Goal: Answer question/provide support: Share knowledge or assist other users

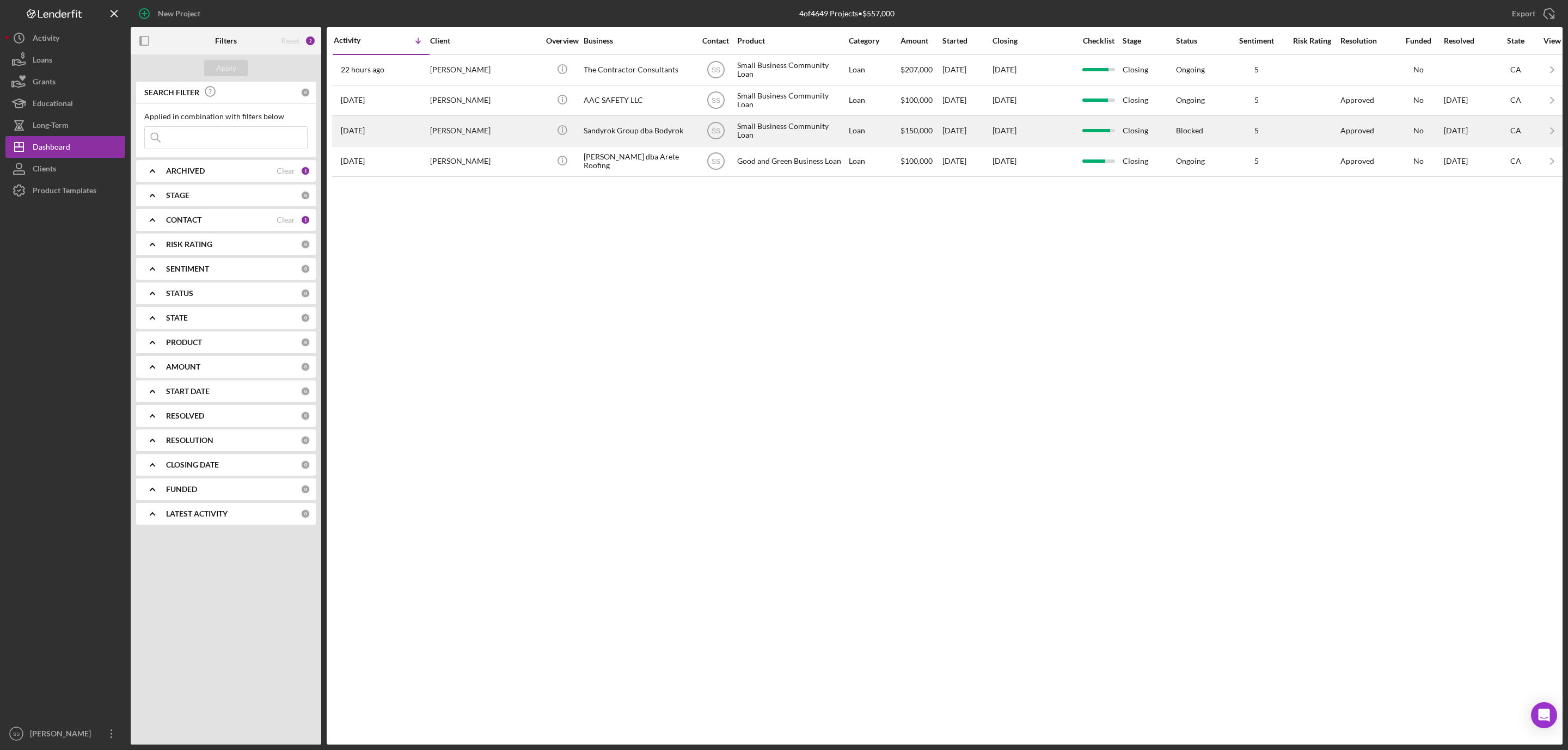
click at [595, 138] on div "Sandyrok Group dba Bodyrok" at bounding box center [638, 131] width 109 height 29
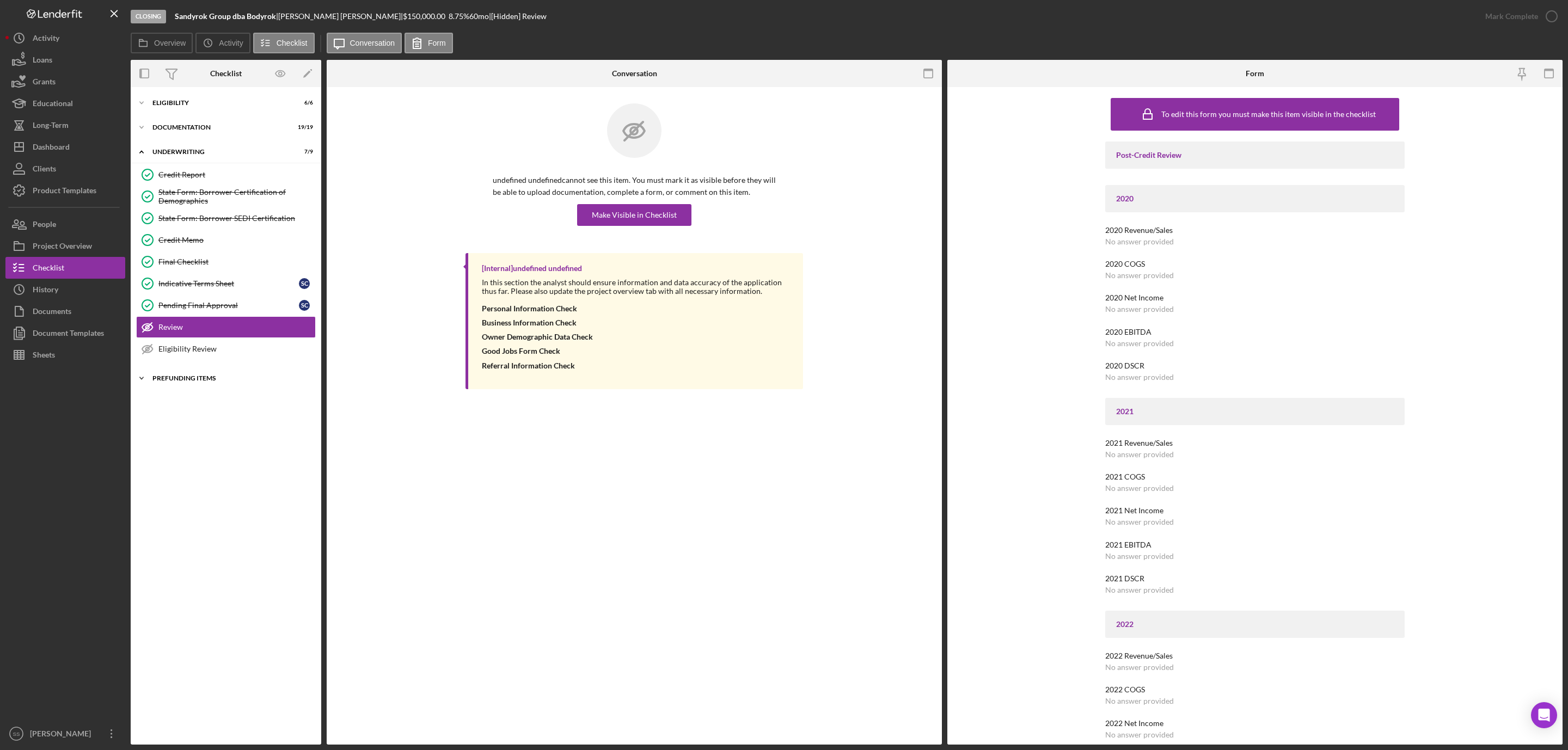
click at [178, 382] on div "Prefunding Items" at bounding box center [230, 378] width 155 height 7
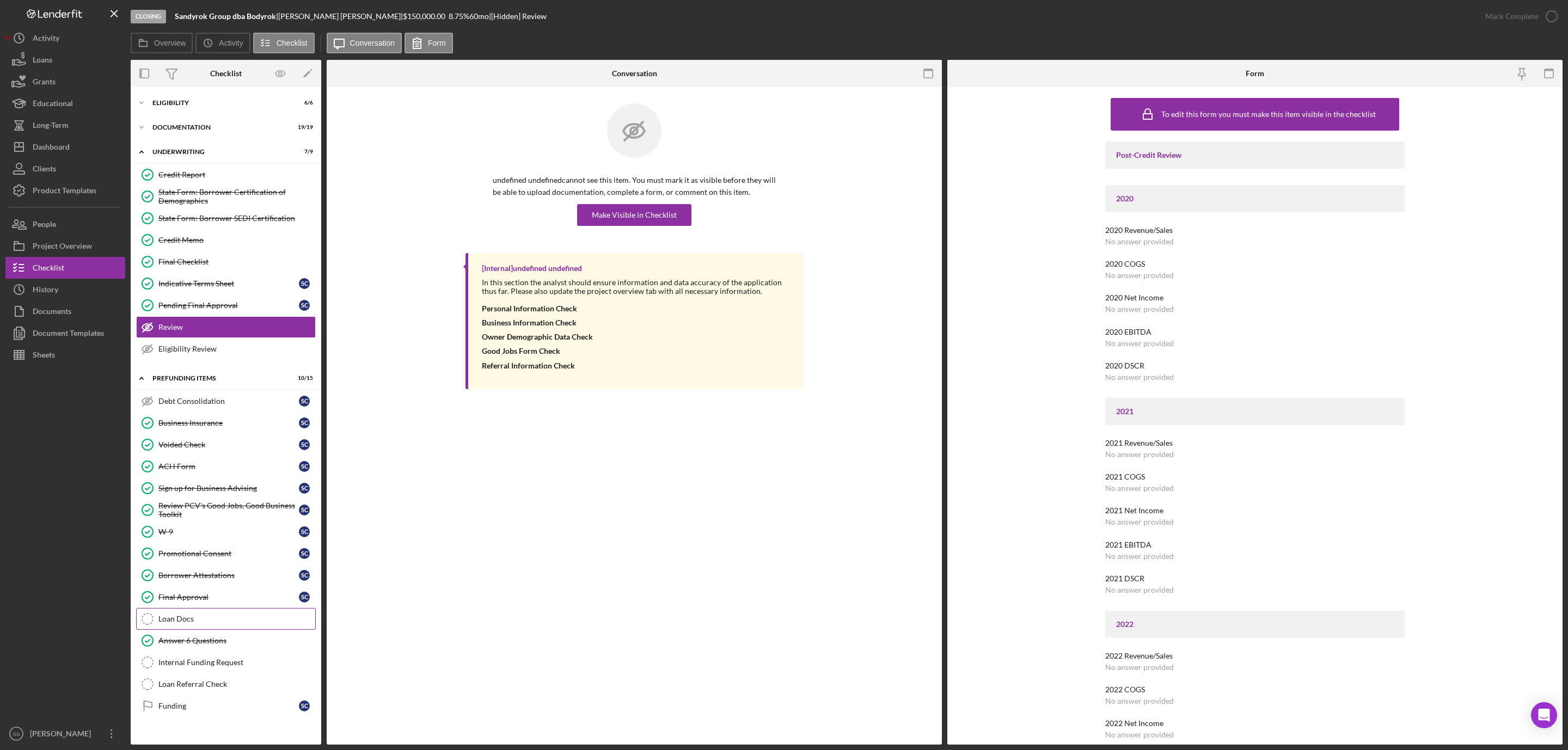
click at [192, 630] on link "Loan Docs Loan Docs" at bounding box center [226, 618] width 180 height 22
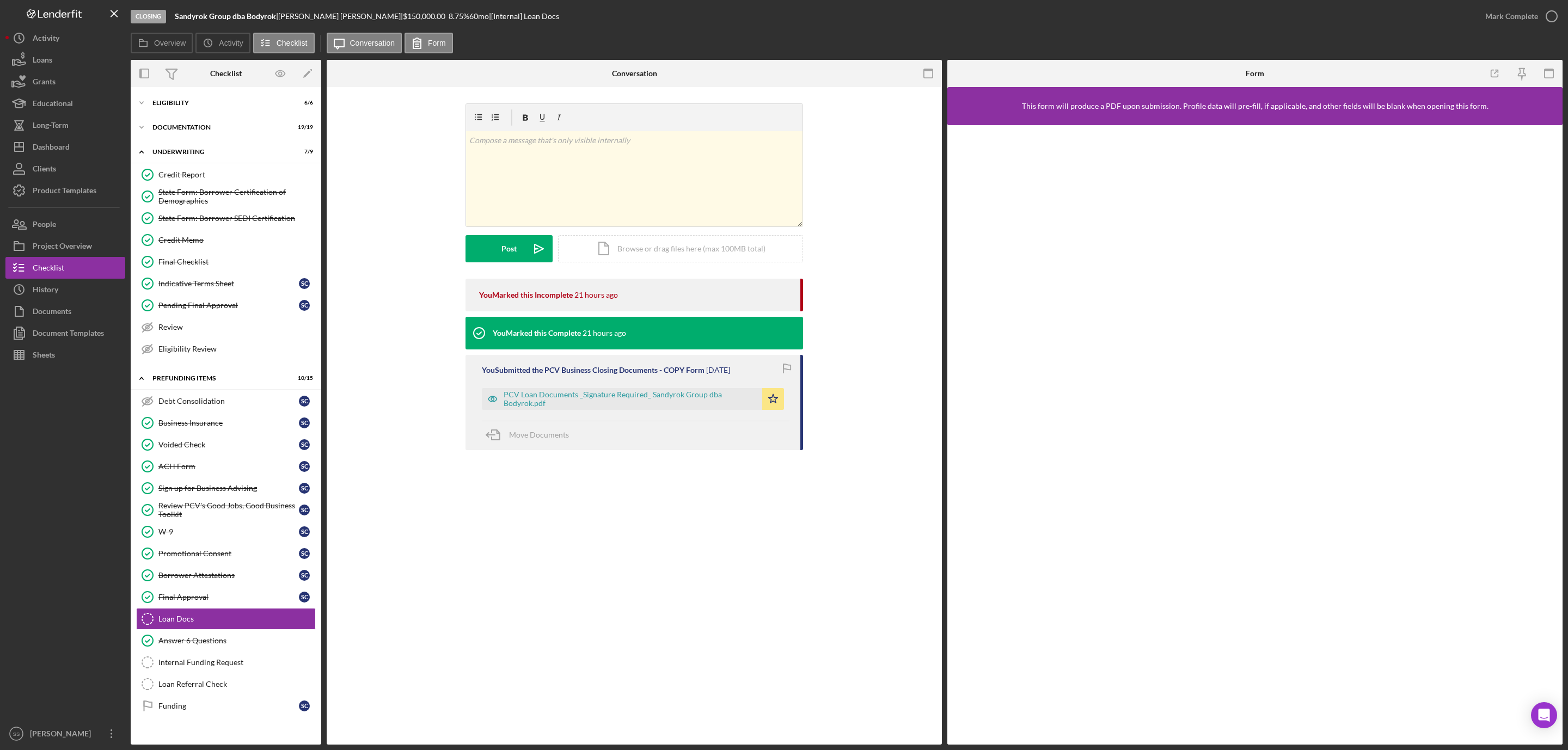
click at [297, 14] on div "Sandra Cabral |" at bounding box center [341, 16] width 125 height 8
copy div "Sandra"
click at [159, 710] on div "Funding" at bounding box center [228, 705] width 141 height 8
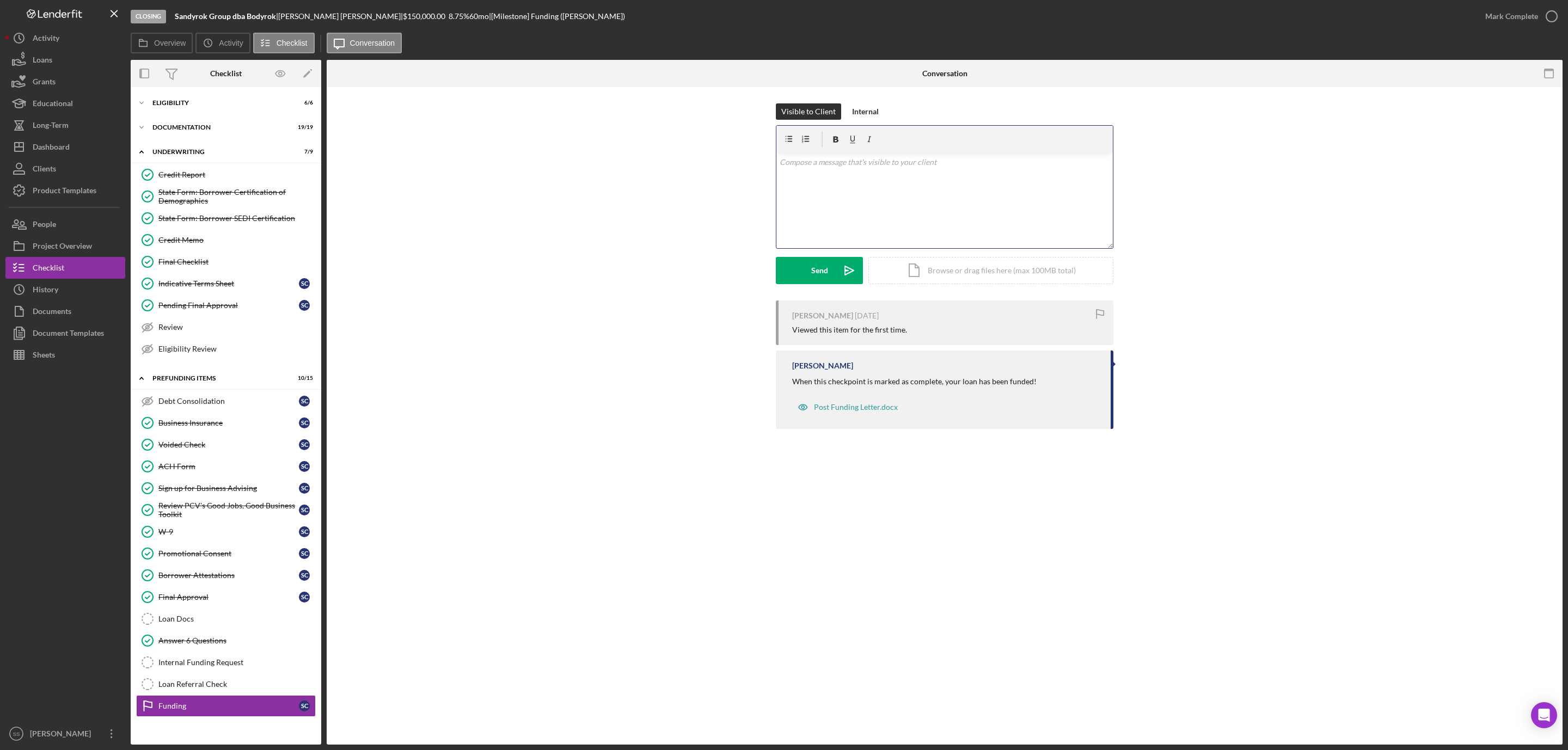
click at [809, 215] on div "v Color teal Color pink Remove color Add row above Add row below Add column bef…" at bounding box center [945, 200] width 336 height 95
click at [1003, 196] on p "There was a new set of loan documents sent to you yesterday with the corrected …" at bounding box center [945, 192] width 330 height 12
click at [1098, 192] on p "There was a new set of loan documents sent to you yesterday with the corrected …" at bounding box center [945, 192] width 330 height 12
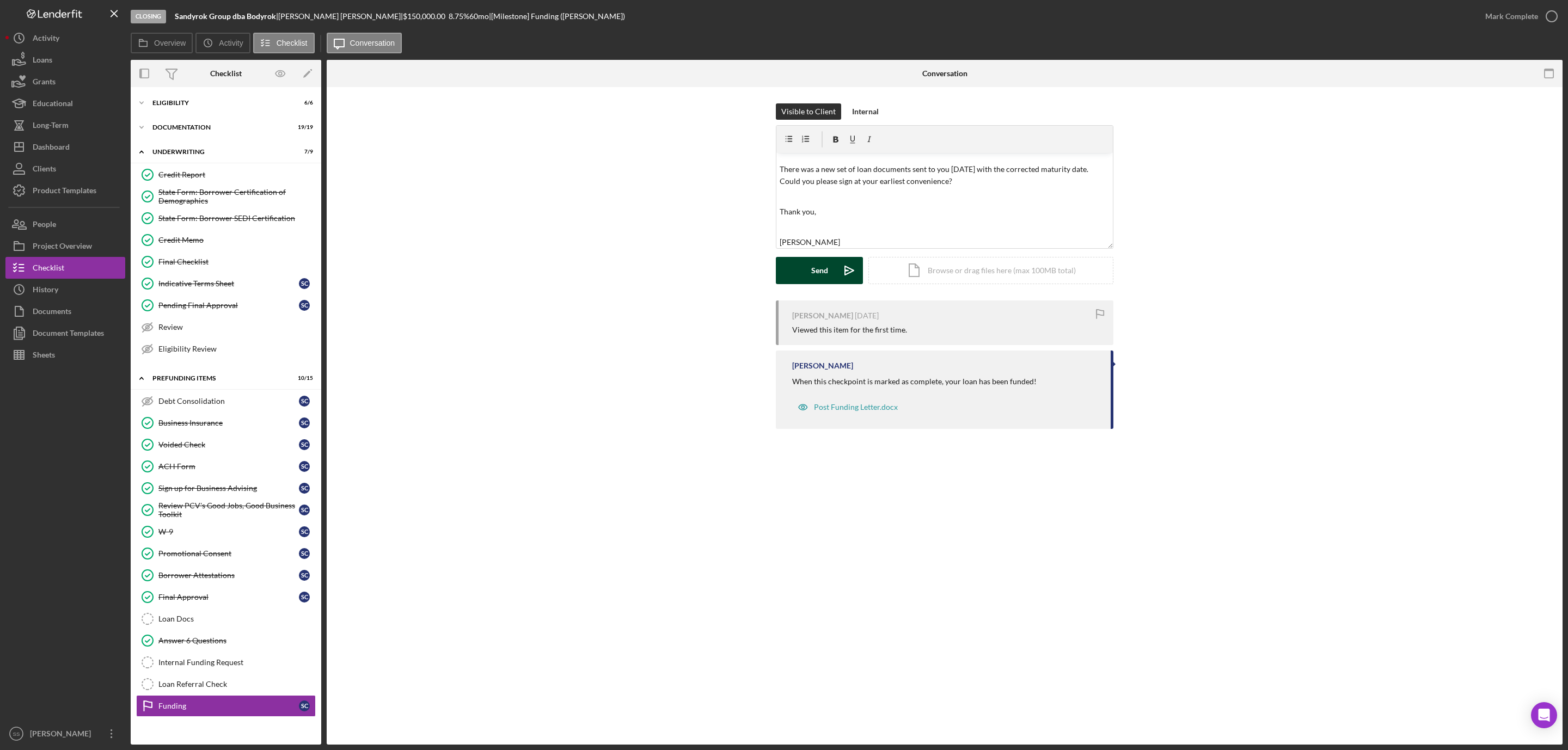
click at [816, 269] on div "Send" at bounding box center [819, 271] width 17 height 27
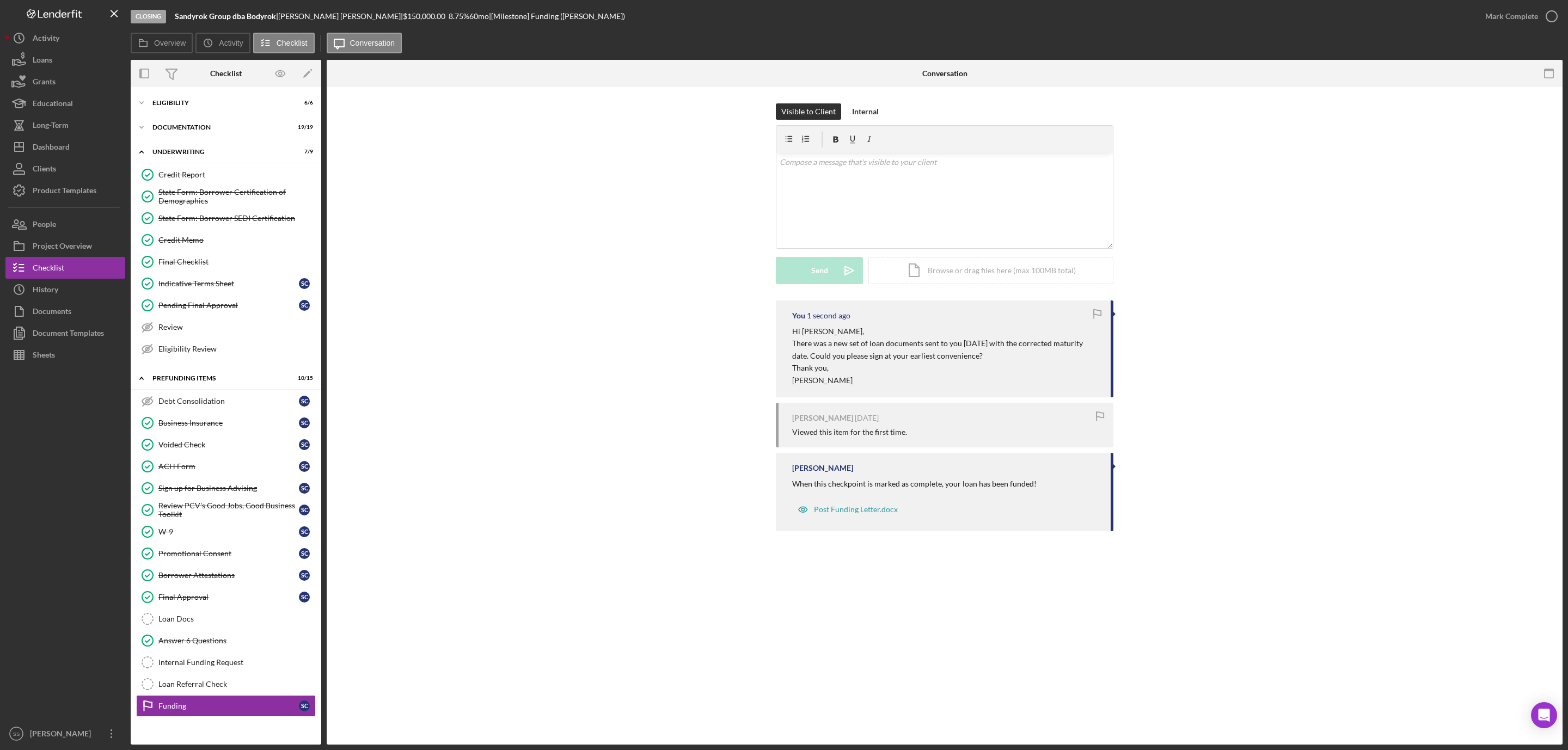
scroll to position [0, 0]
click at [87, 145] on button "Icon/Dashboard Dashboard" at bounding box center [65, 147] width 119 height 22
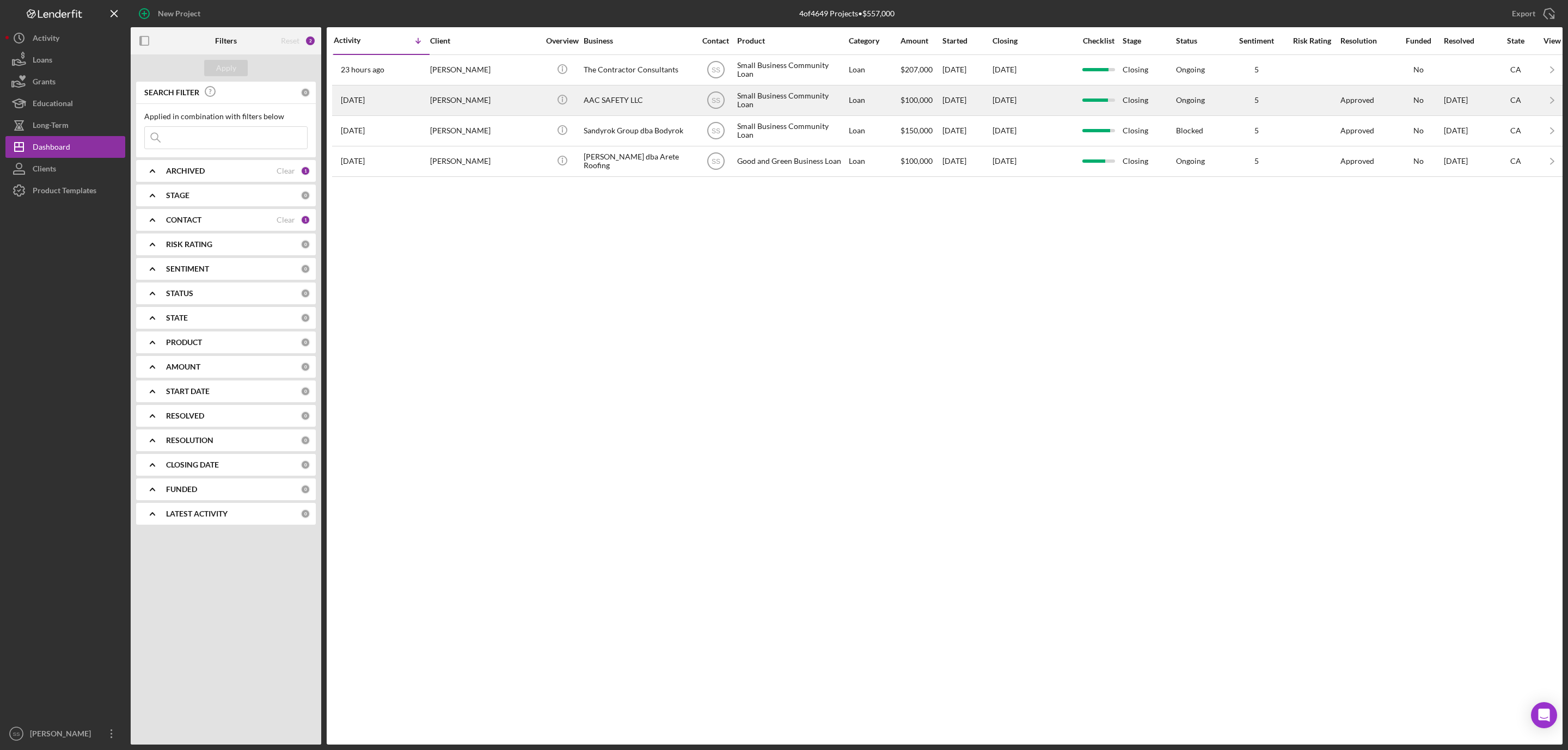
click at [604, 106] on div "AAC SAFETY LLC" at bounding box center [638, 100] width 109 height 29
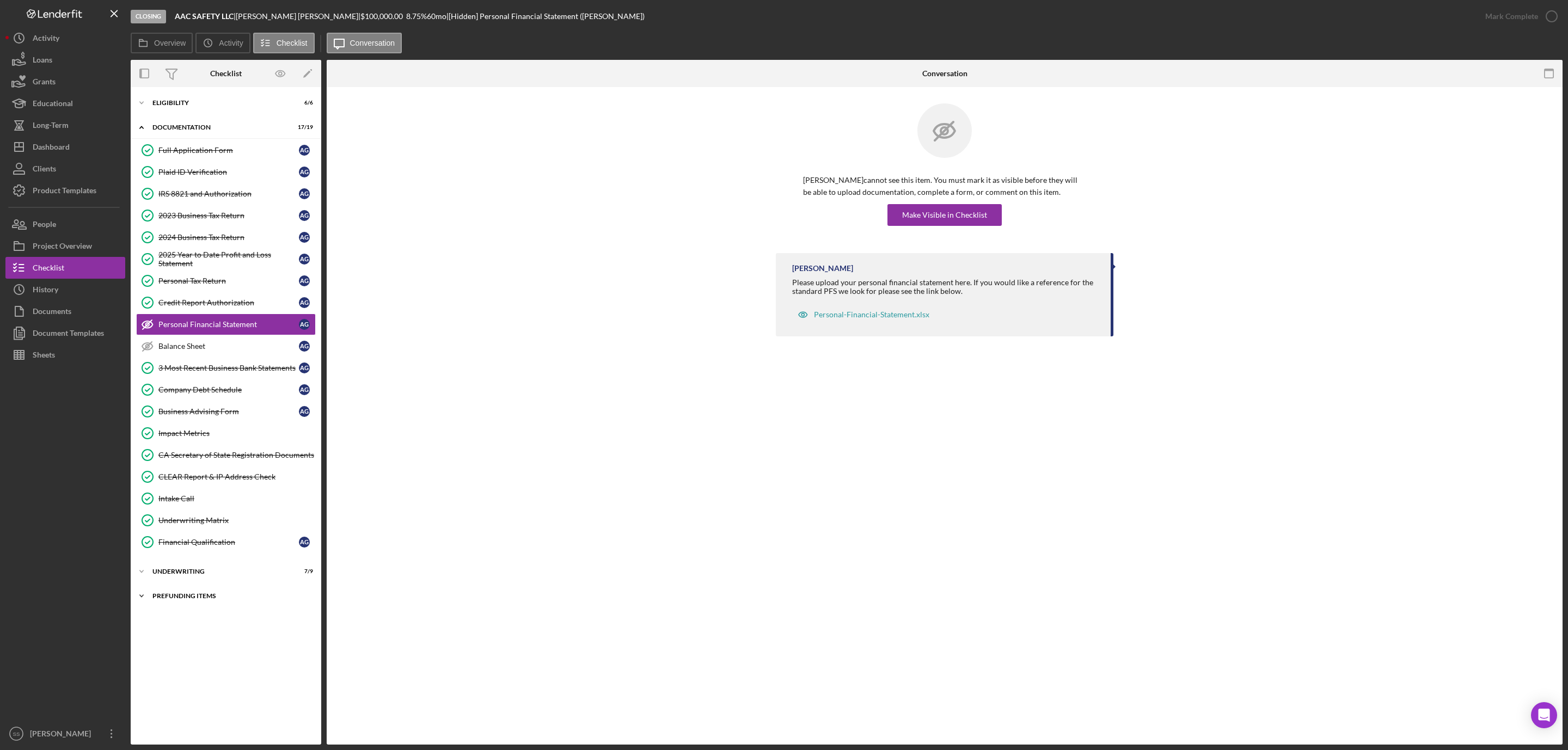
click at [172, 599] on div "Prefunding Items" at bounding box center [230, 596] width 155 height 7
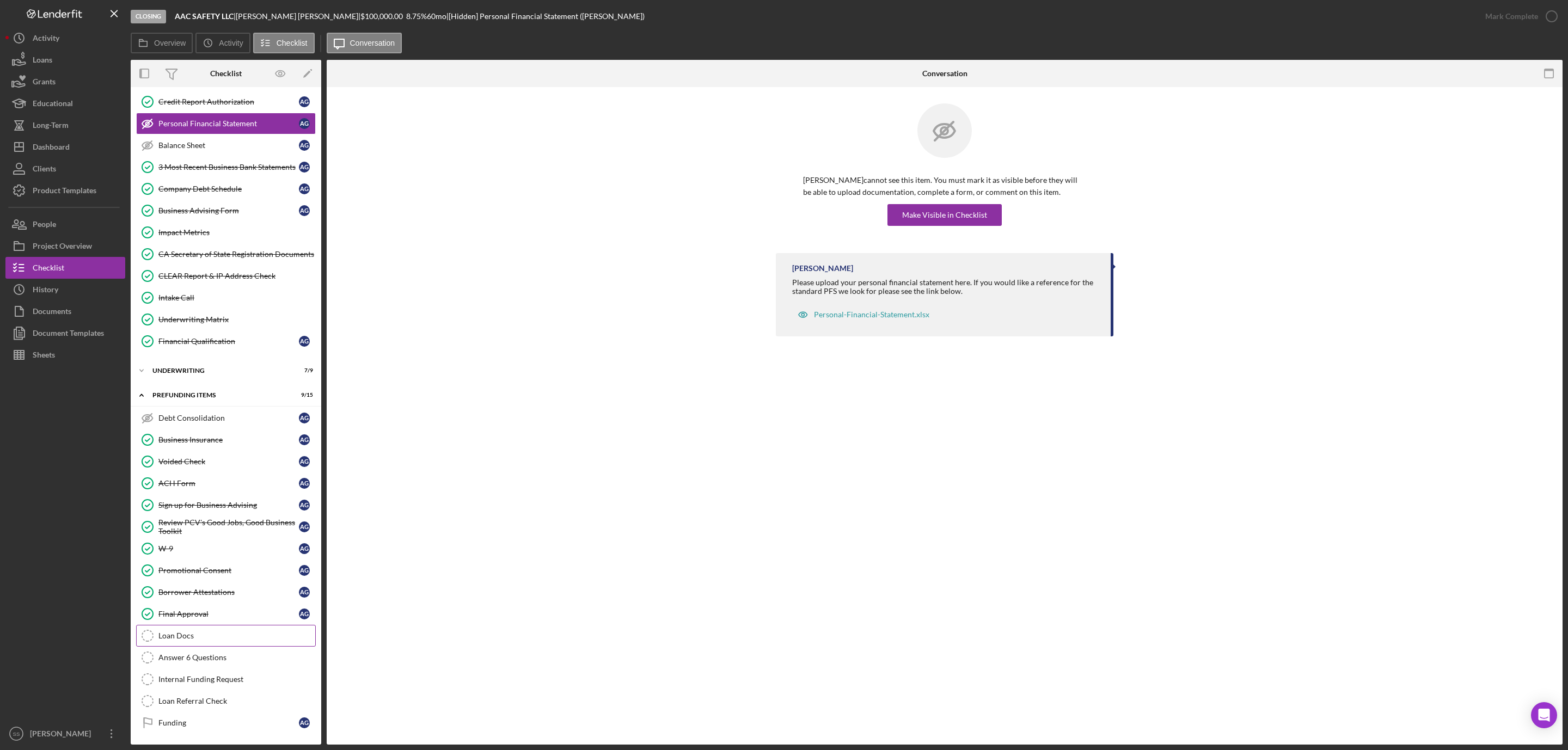
click at [208, 642] on link "Loan Docs Loan Docs" at bounding box center [226, 636] width 180 height 22
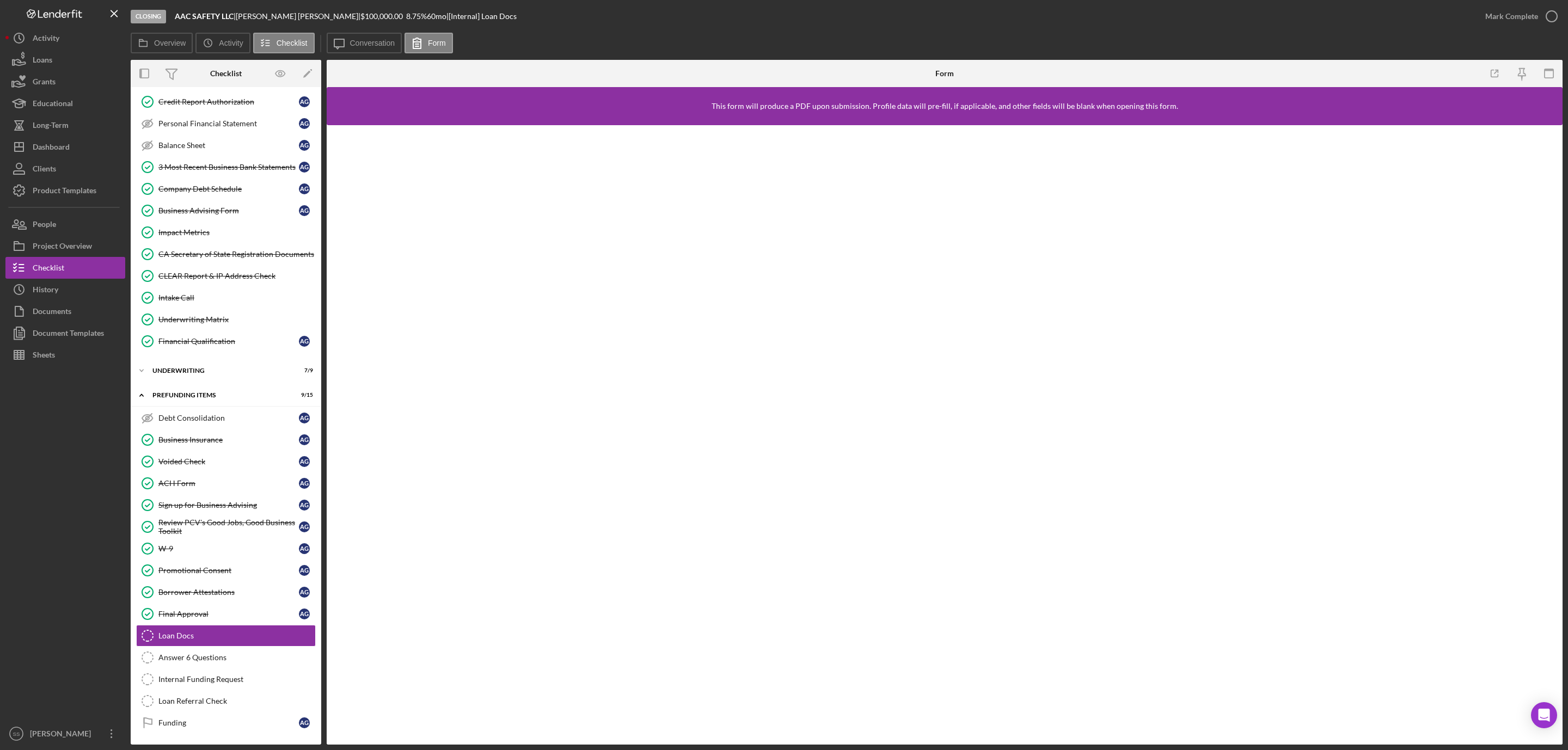
scroll to position [219, 0]
click at [358, 36] on button "Icon/Message Conversation" at bounding box center [364, 43] width 75 height 21
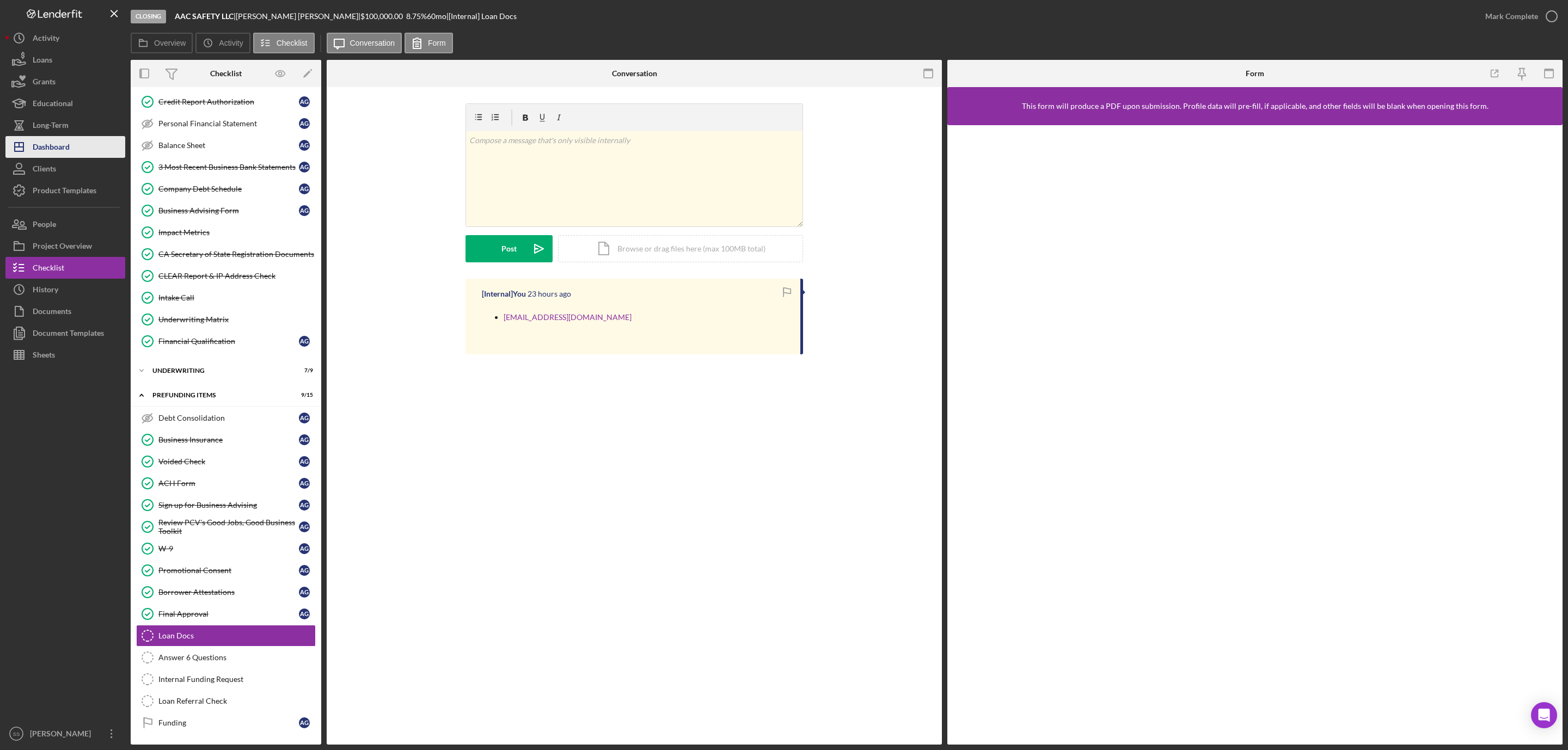
click at [79, 149] on button "Icon/Dashboard Dashboard" at bounding box center [65, 147] width 119 height 22
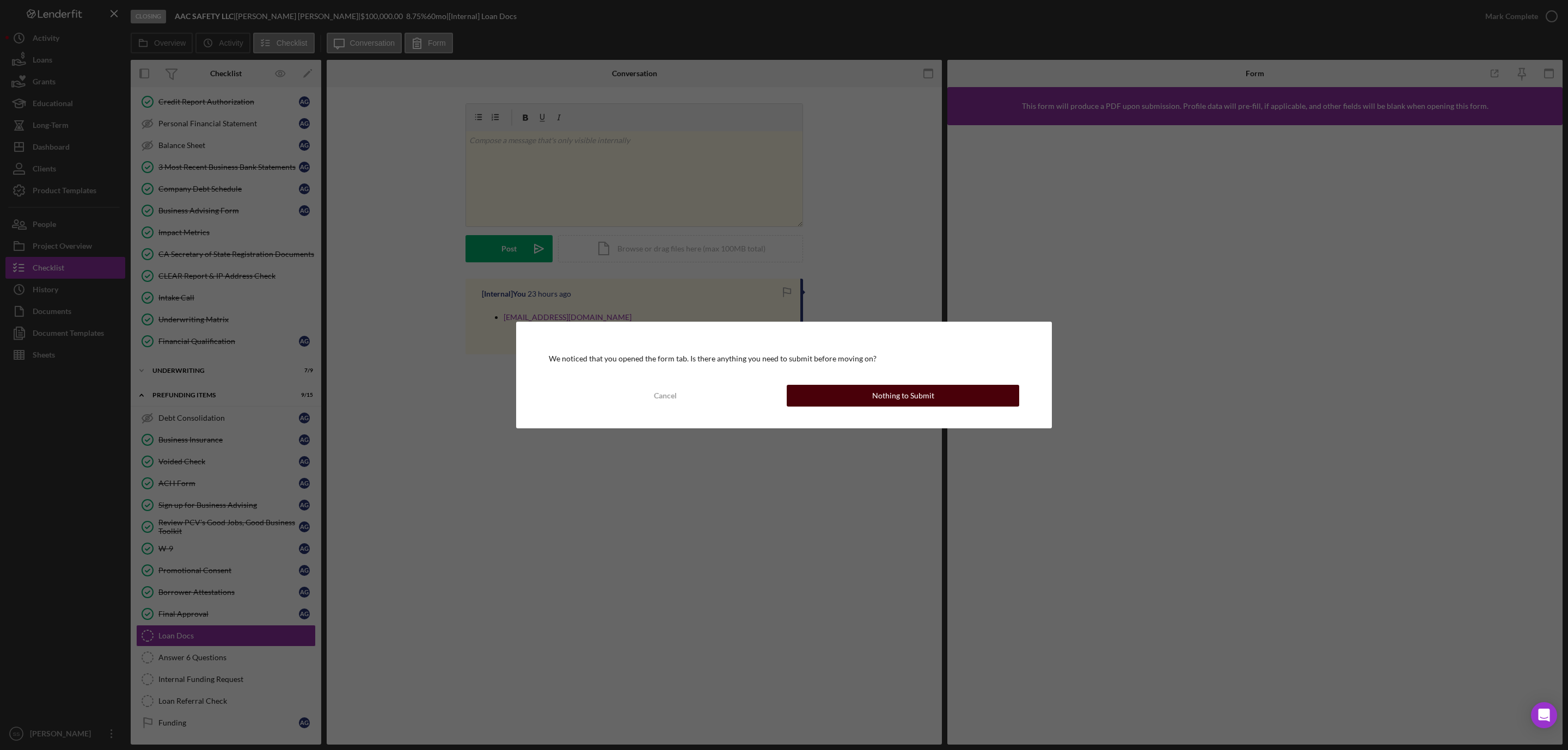
click at [891, 399] on div "Nothing to Submit" at bounding box center [903, 396] width 62 height 22
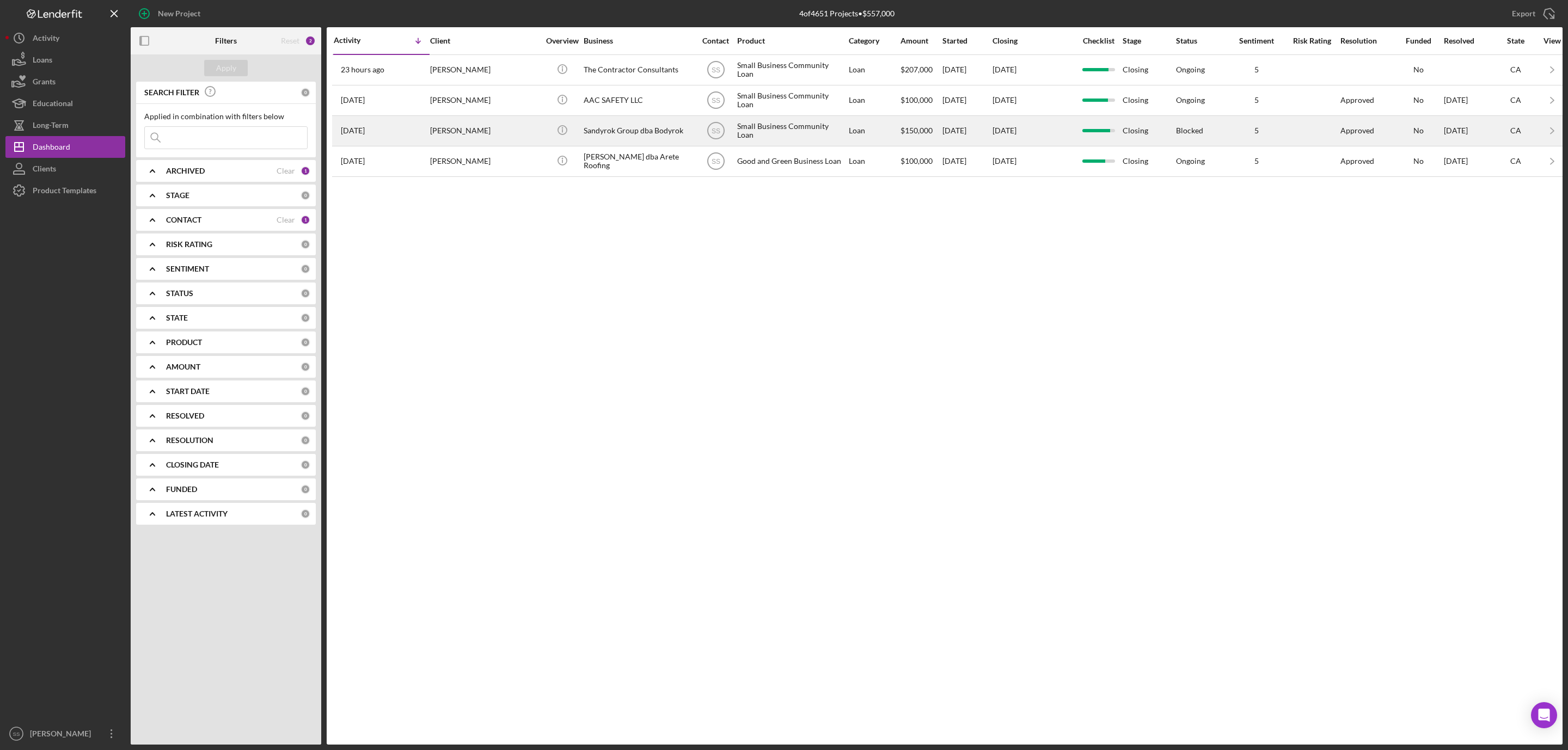
click at [460, 138] on div "[PERSON_NAME]" at bounding box center [484, 131] width 109 height 29
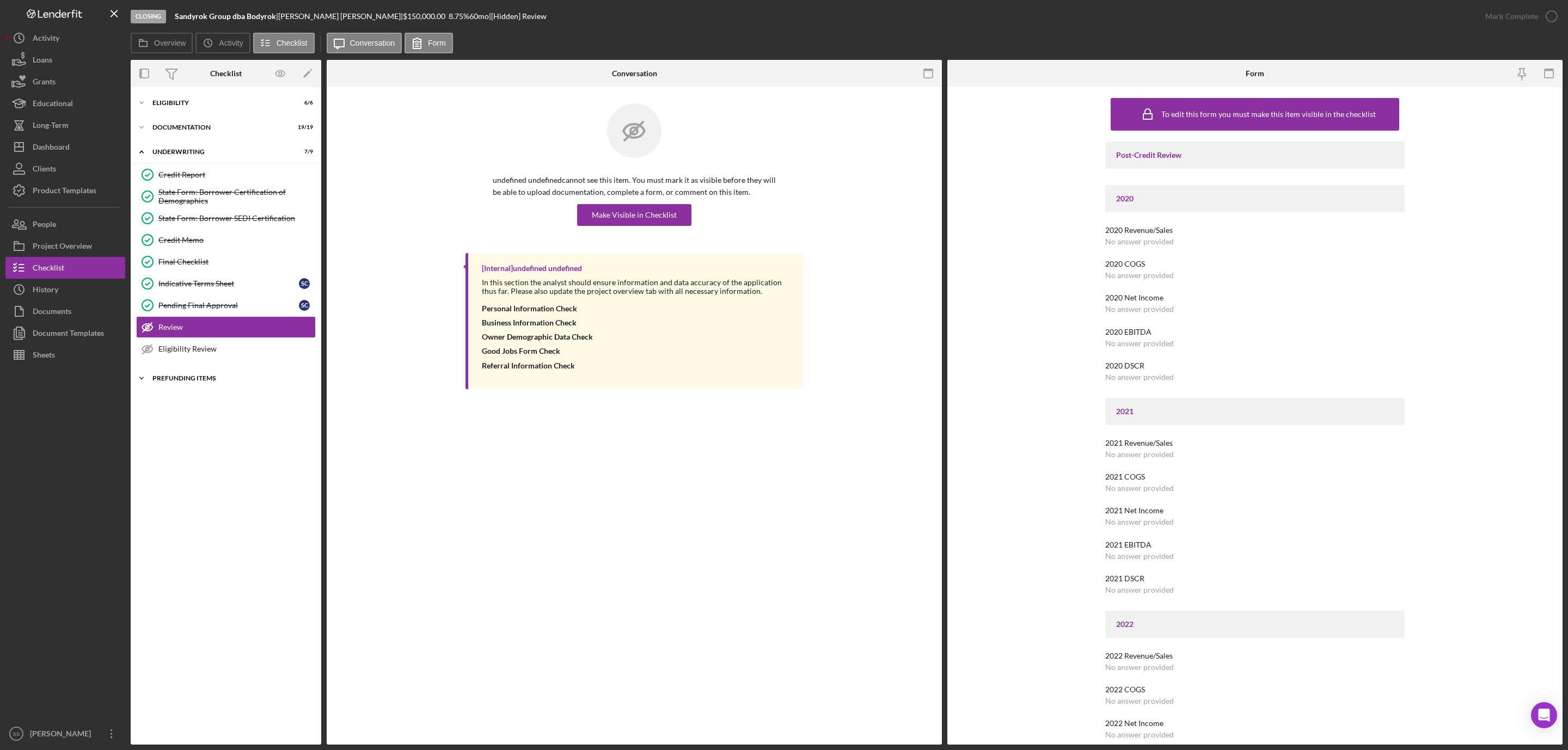
click at [208, 382] on div "Prefunding Items" at bounding box center [230, 378] width 155 height 7
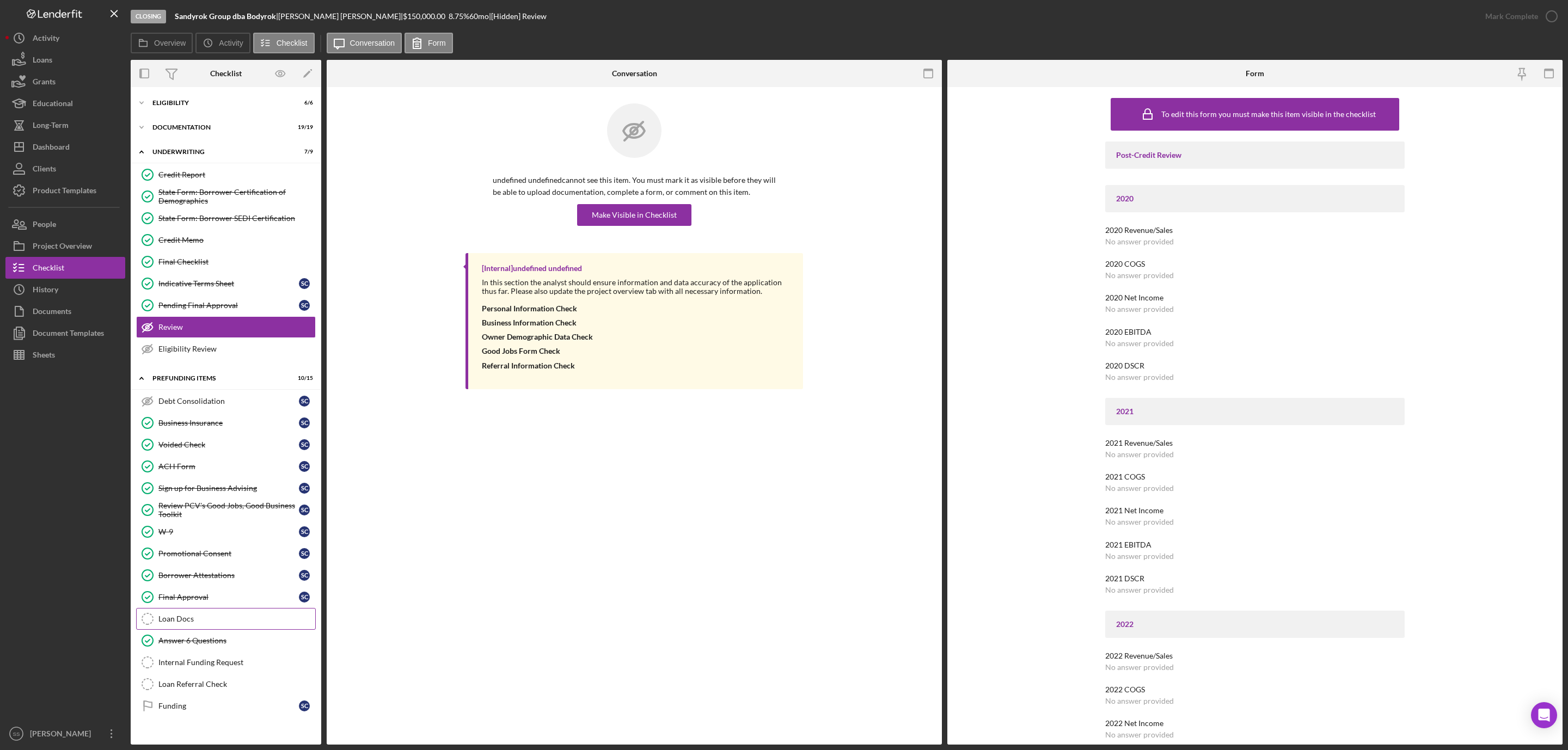
click at [170, 623] on div "Loan Docs" at bounding box center [237, 618] width 157 height 8
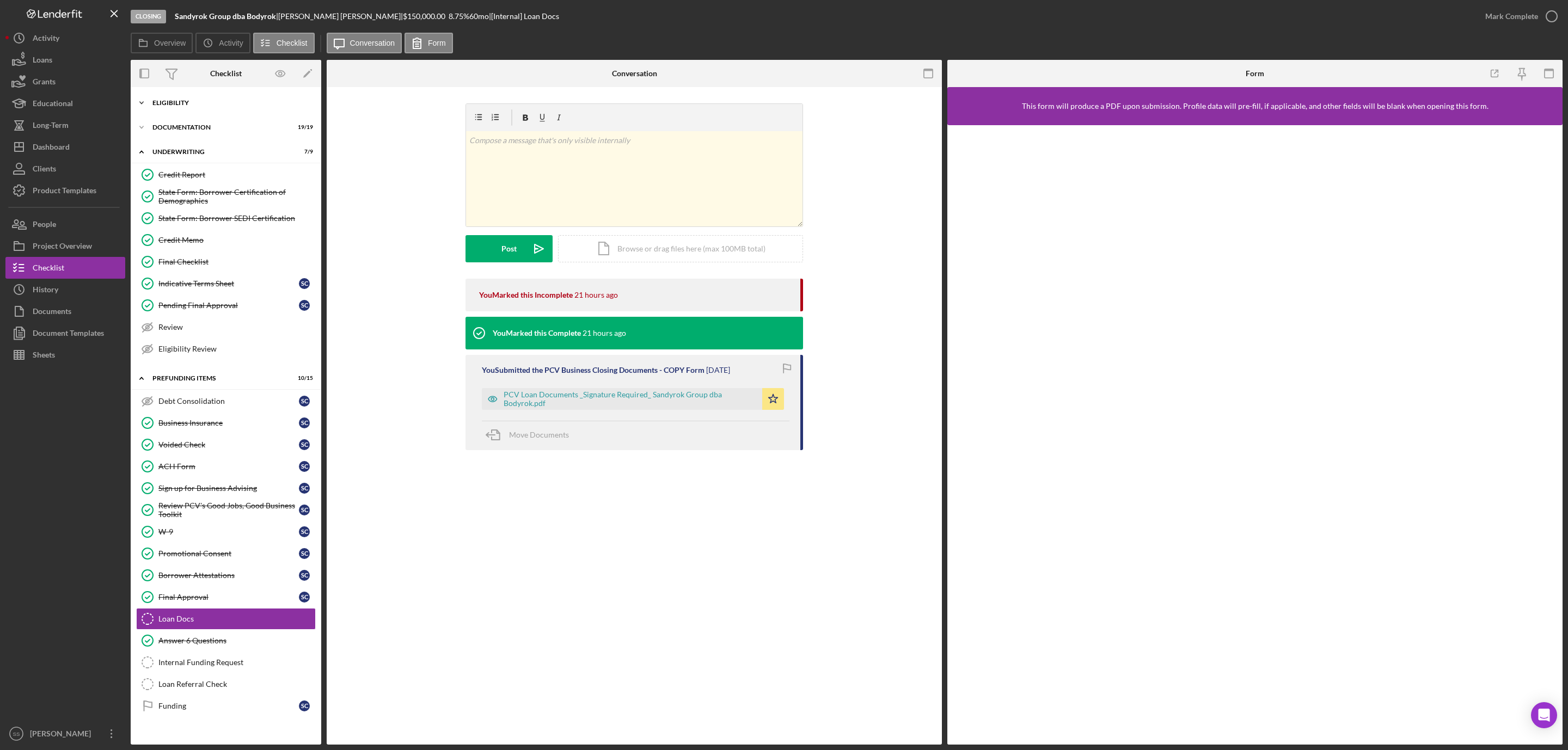
click at [216, 104] on div "Eligibility" at bounding box center [230, 103] width 155 height 7
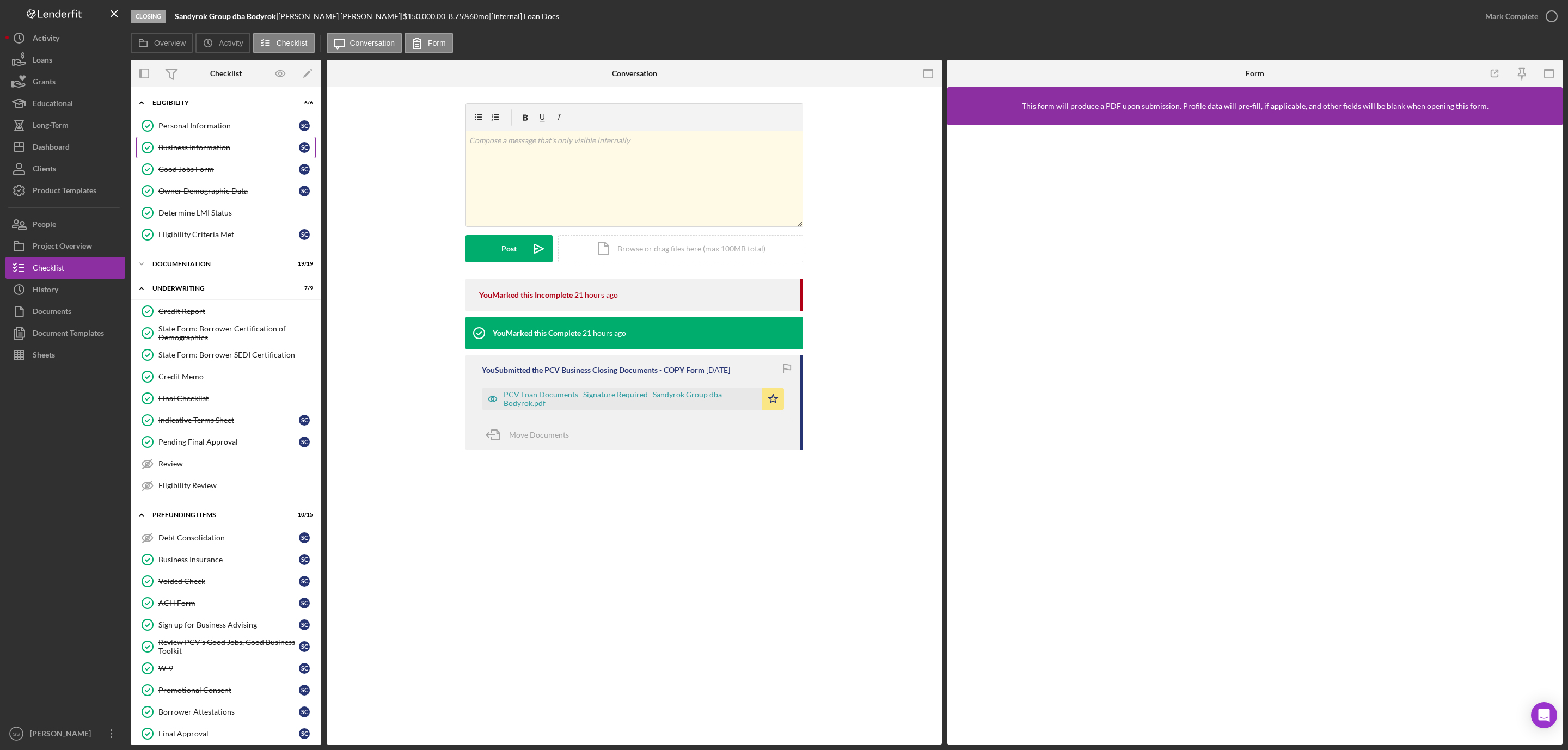
click at [243, 148] on div "Business Information" at bounding box center [228, 147] width 141 height 8
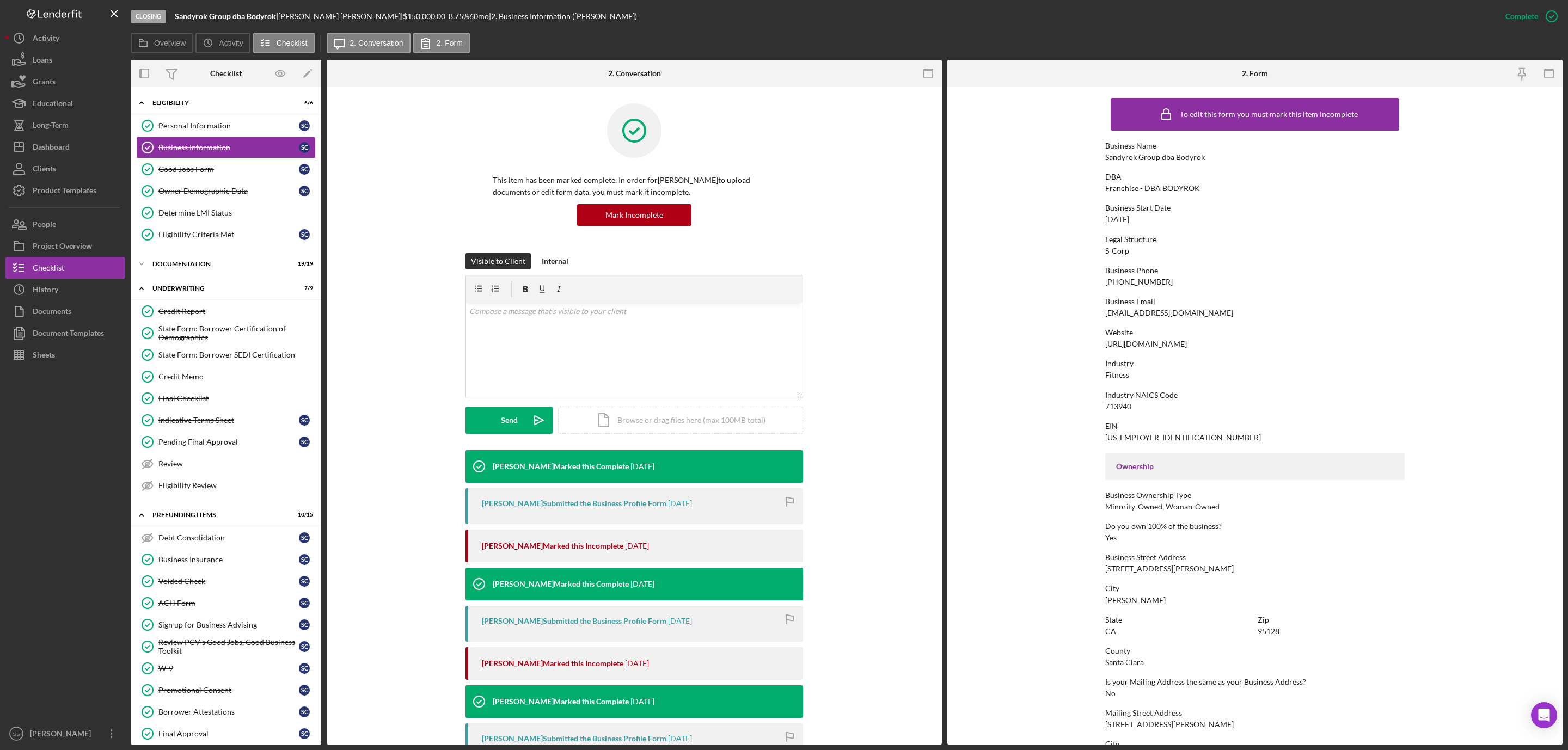
click at [1168, 313] on div "Sandrac@bodyrok.com" at bounding box center [1169, 313] width 128 height 8
copy div "Sandrac@bodyrok.com"
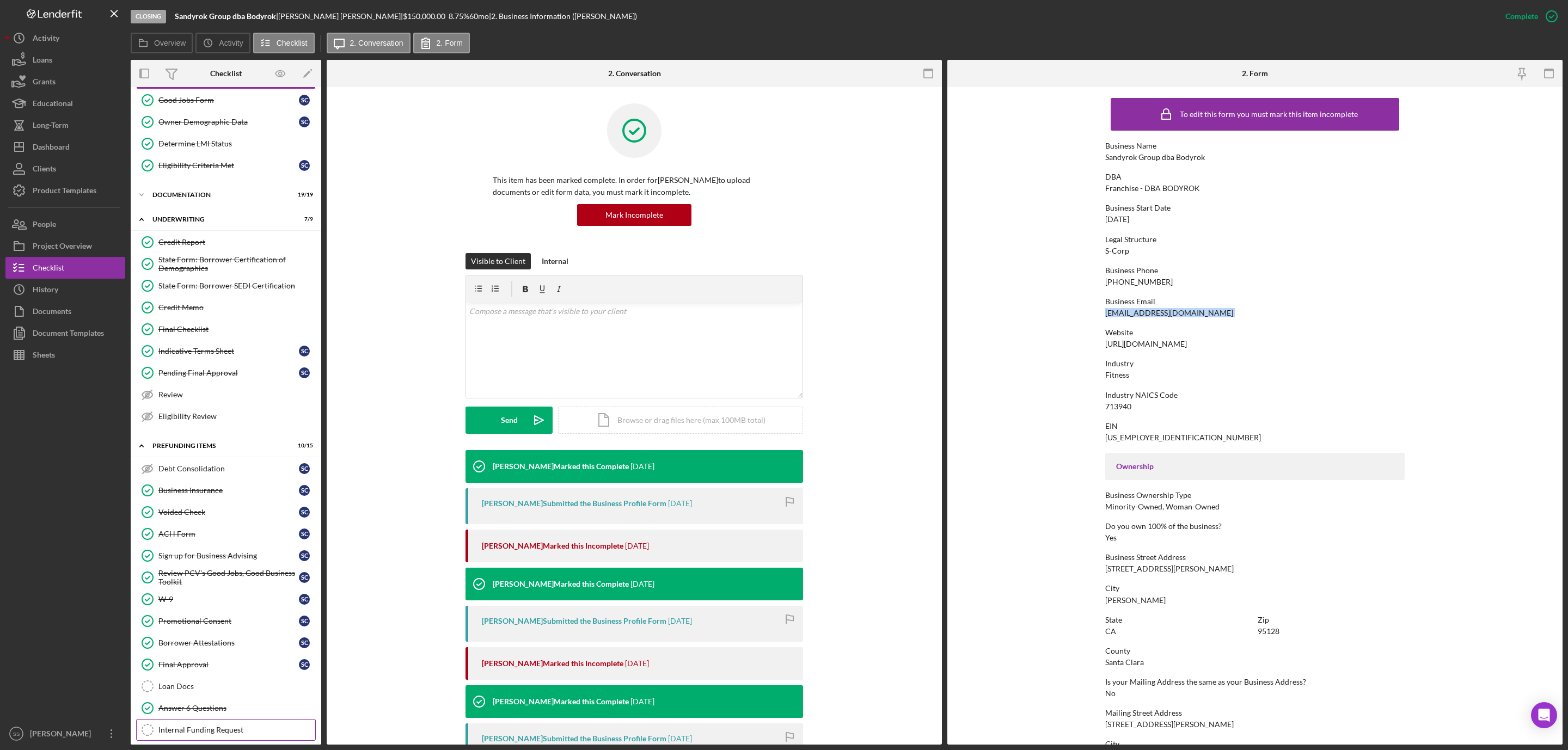
scroll to position [136, 0]
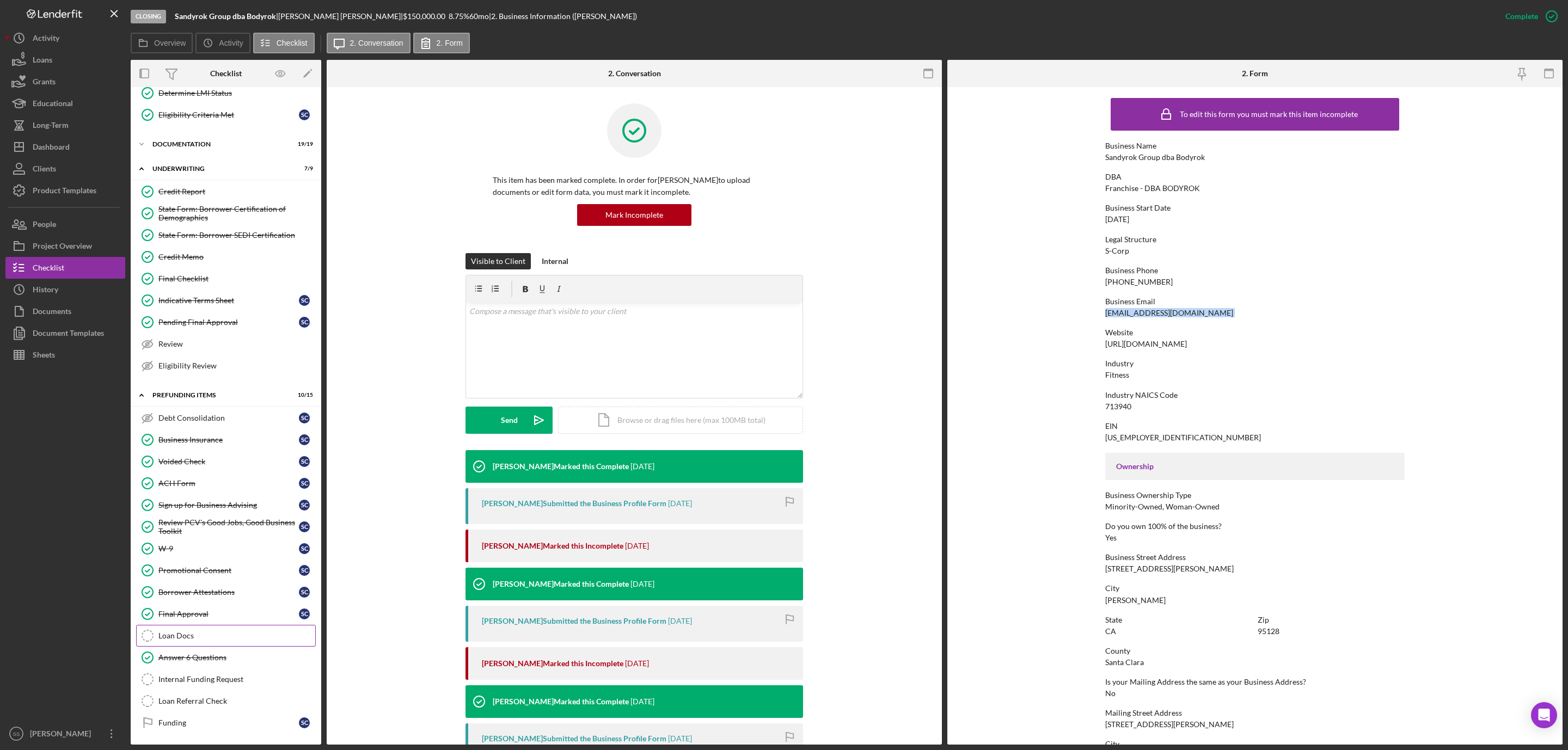
click at [183, 642] on link "Loan Docs Loan Docs" at bounding box center [226, 636] width 180 height 22
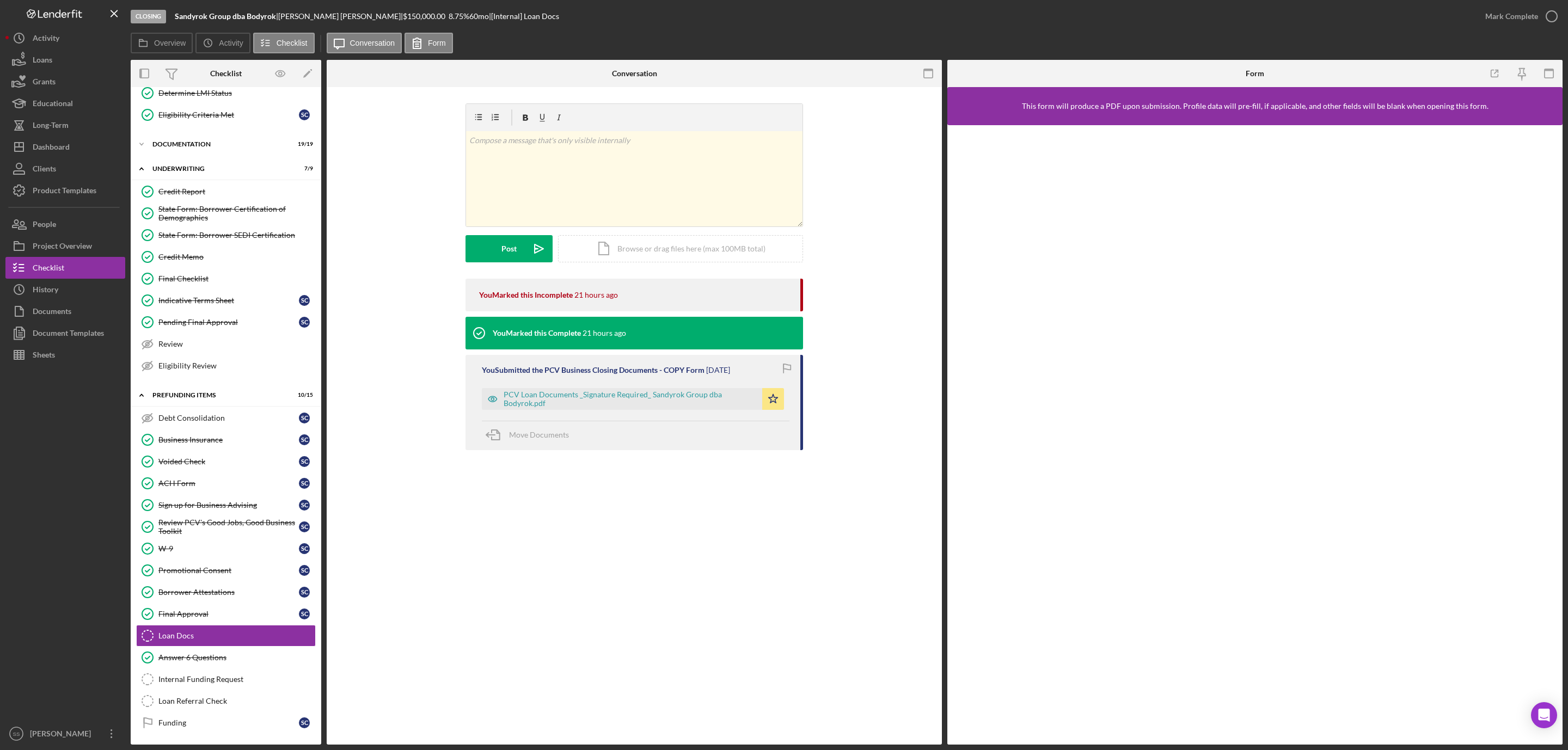
click at [303, 16] on div "Sandra Cabral |" at bounding box center [341, 16] width 125 height 8
copy div "Sandra Cabral |"
drag, startPoint x: 173, startPoint y: 17, endPoint x: 275, endPoint y: 16, distance: 102.0
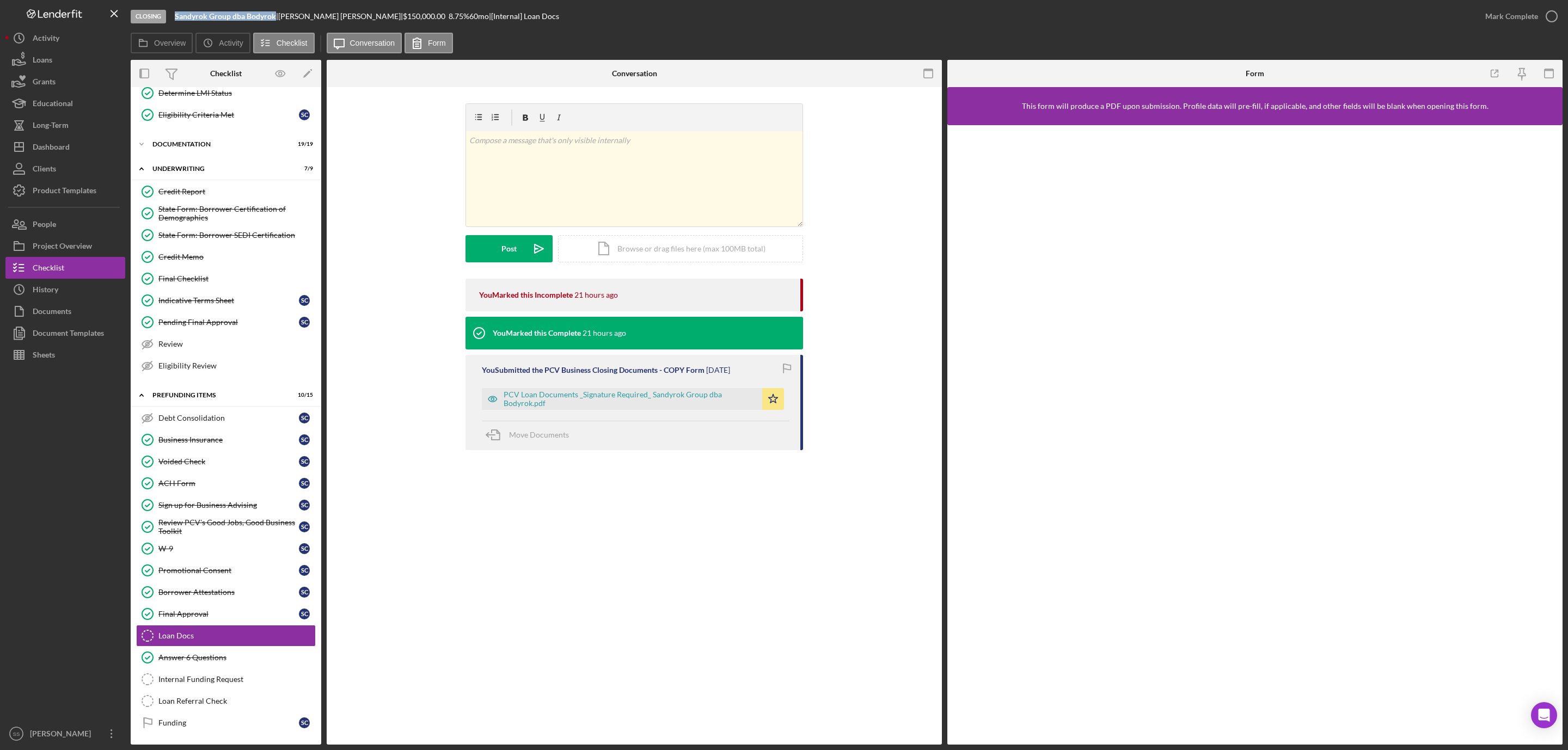
click at [275, 16] on div "Closing Sandyrok Group dba Bodyrok | Sandra Cabral | $150,000.00 8.75 % 60 mo |…" at bounding box center [803, 16] width 1344 height 33
copy b "Sandyrok Group dba Bodyrok"
click at [62, 148] on div "Dashboard" at bounding box center [51, 148] width 37 height 24
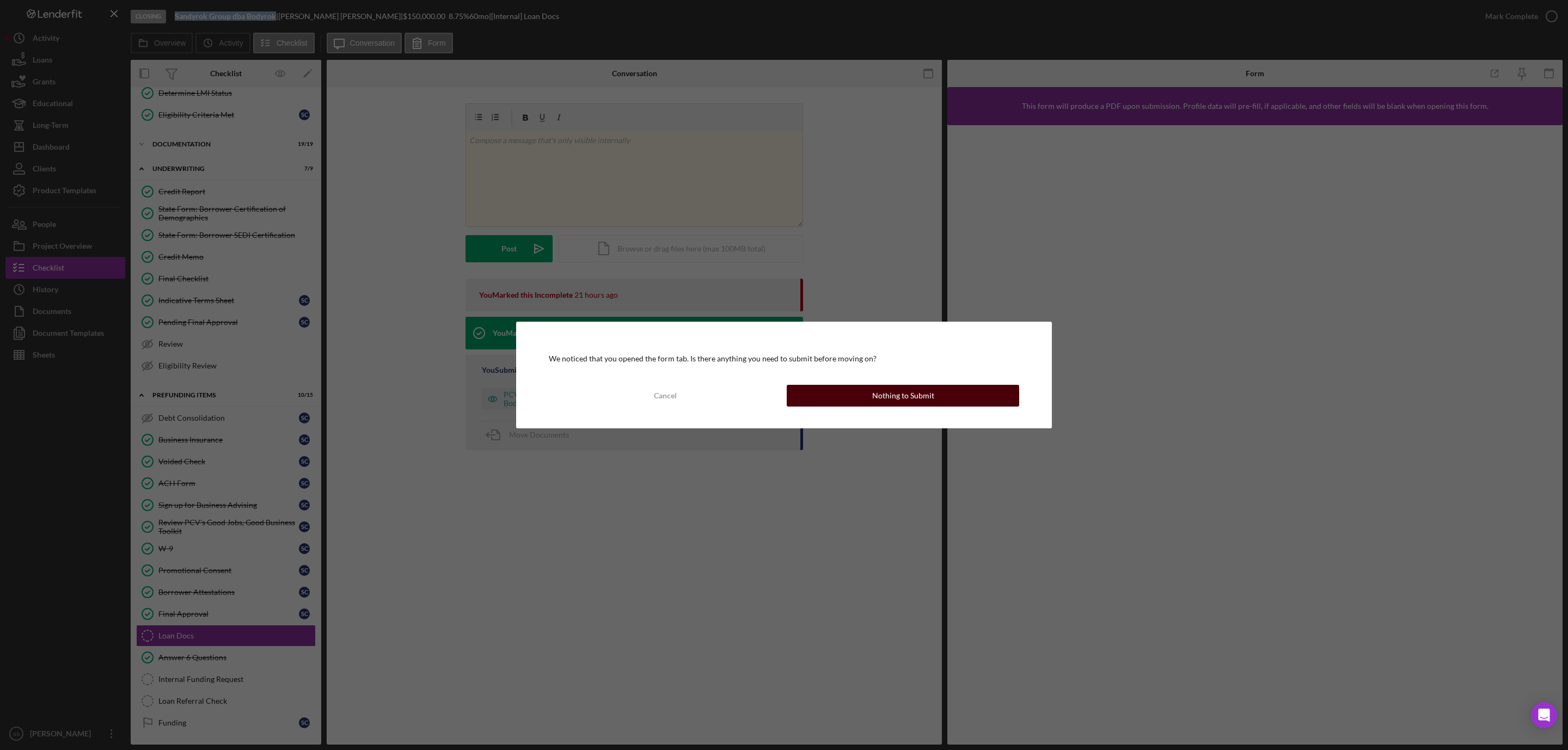
click at [914, 389] on div "Nothing to Submit" at bounding box center [903, 396] width 62 height 22
